Goal: Transaction & Acquisition: Book appointment/travel/reservation

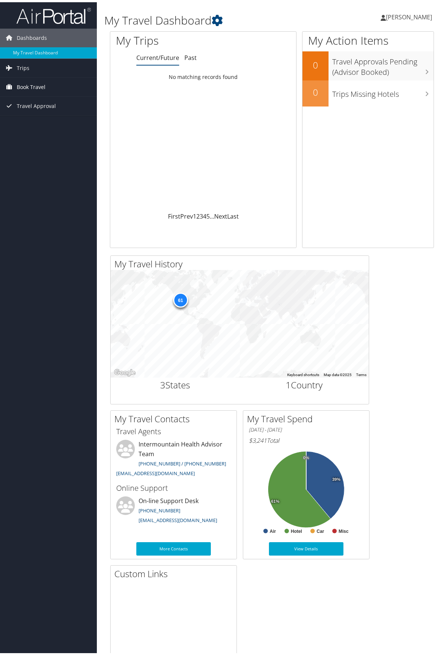
click at [23, 87] on span "Book Travel" at bounding box center [31, 85] width 29 height 19
click at [50, 127] on link "Book/Manage Online Trips" at bounding box center [48, 122] width 97 height 11
click at [34, 86] on span "Book Travel" at bounding box center [31, 85] width 29 height 19
click at [54, 120] on link "Book/Manage Online Trips" at bounding box center [48, 122] width 97 height 11
